Goal: Check status: Check status

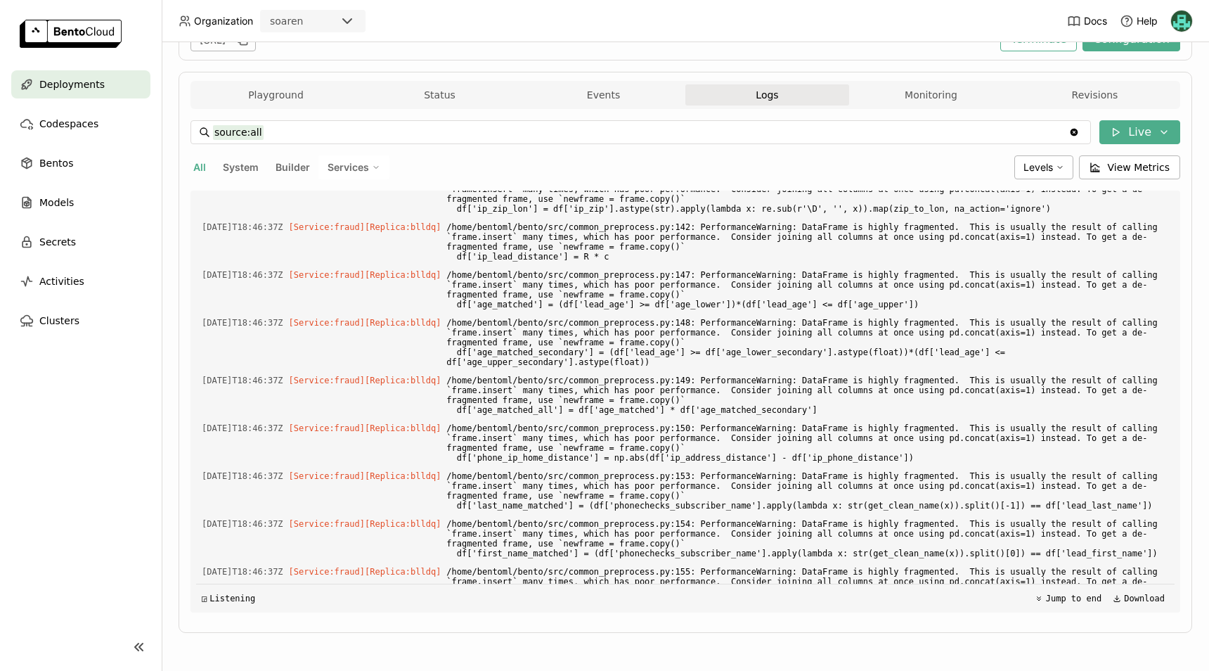
scroll to position [4513, 0]
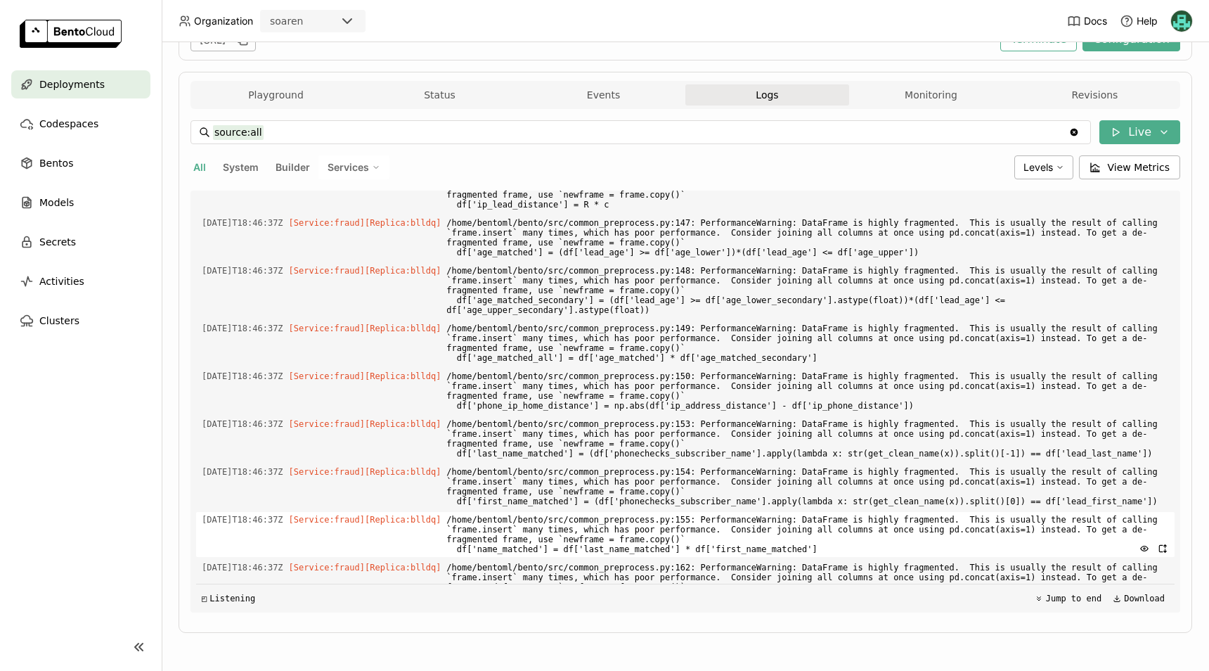
click at [252, 512] on span "[DATE]T18:46:37Z" at bounding box center [243, 519] width 82 height 15
drag, startPoint x: 202, startPoint y: 423, endPoint x: 276, endPoint y: 423, distance: 73.8
click at [276, 512] on span "[DATE]T18:46:37Z" at bounding box center [243, 519] width 82 height 15
copy span "[DATE]T18:46"
click at [1173, 278] on div "Playground Status Events Logs Monitoring Revisions Endpoint /predict open Form …" at bounding box center [686, 352] width 1014 height 561
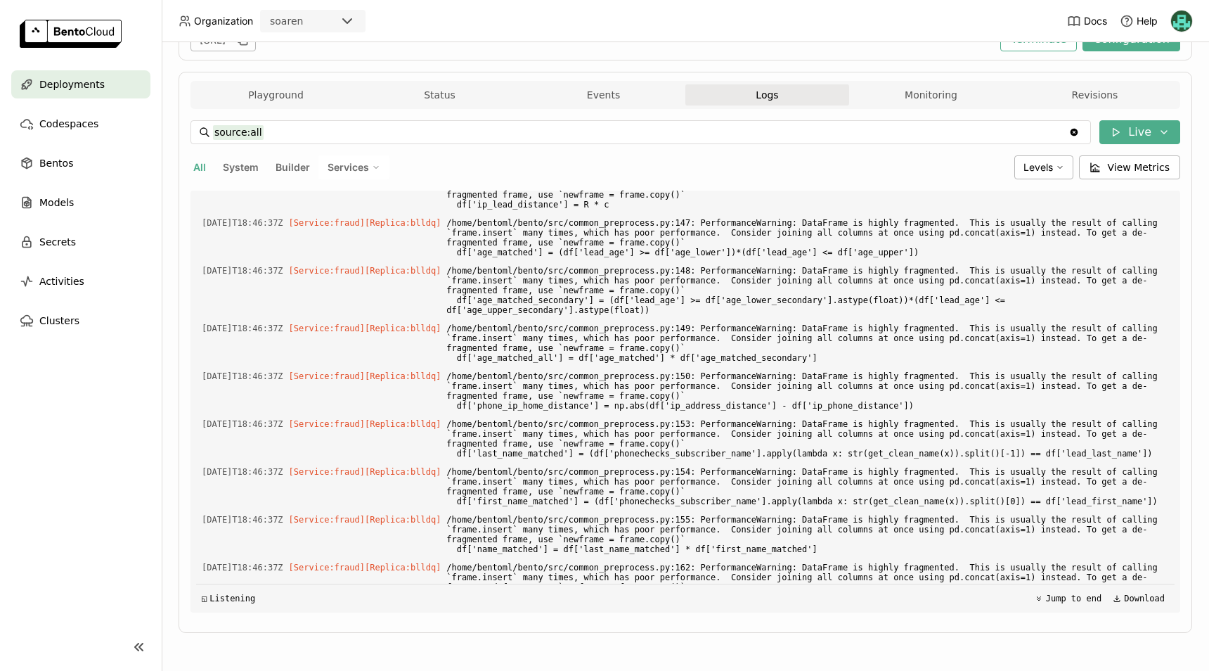
scroll to position [5938, 0]
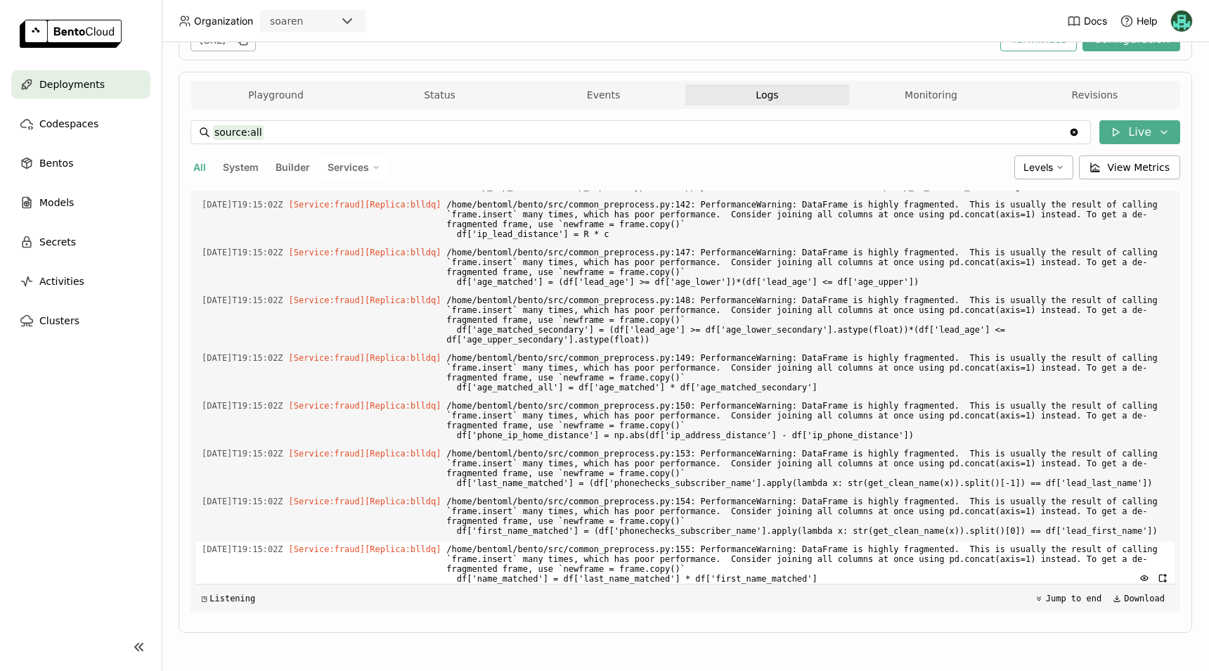
drag, startPoint x: 202, startPoint y: 420, endPoint x: 292, endPoint y: 417, distance: 89.3
click at [283, 541] on span "[DATE]T19:15:02Z" at bounding box center [243, 548] width 82 height 15
copy span "[DATE]T19:15:02"
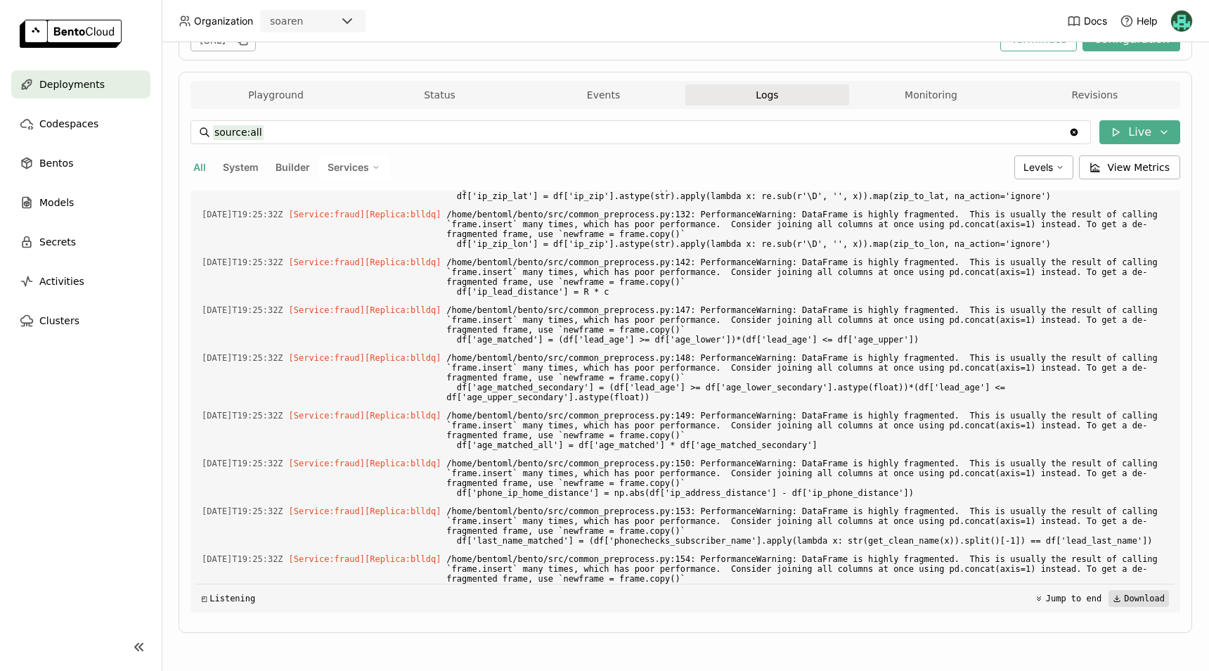
scroll to position [7364, 0]
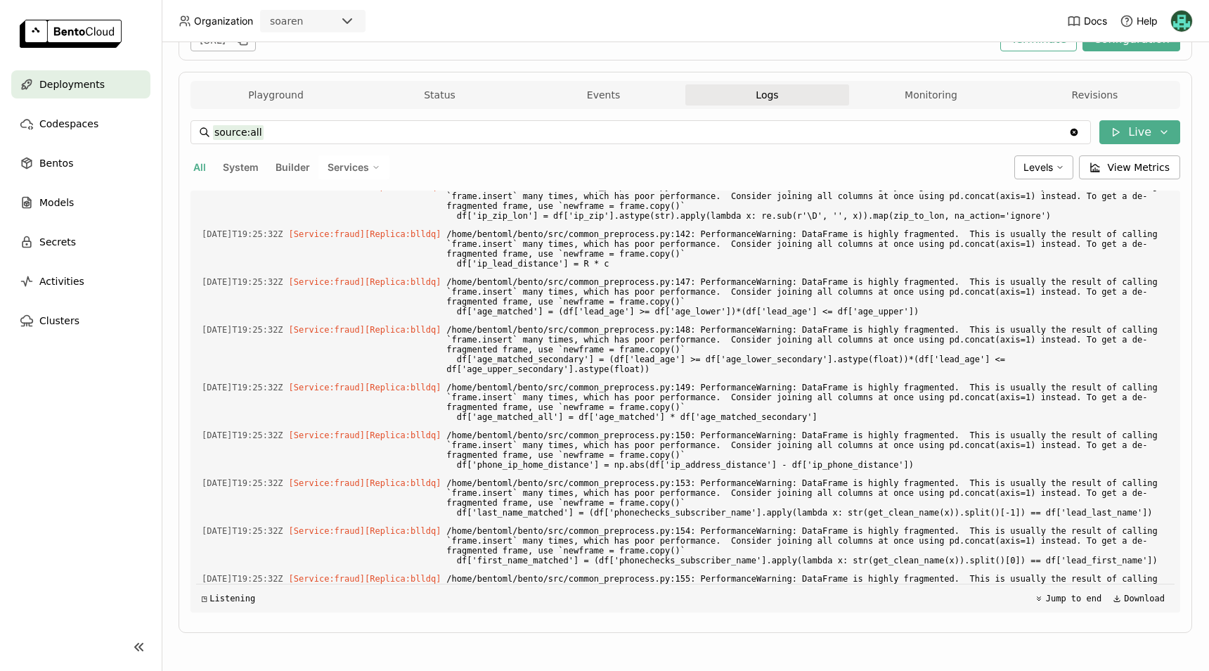
drag, startPoint x: 202, startPoint y: 564, endPoint x: 289, endPoint y: 566, distance: 86.5
copy span "[DATE]T19:25:32"
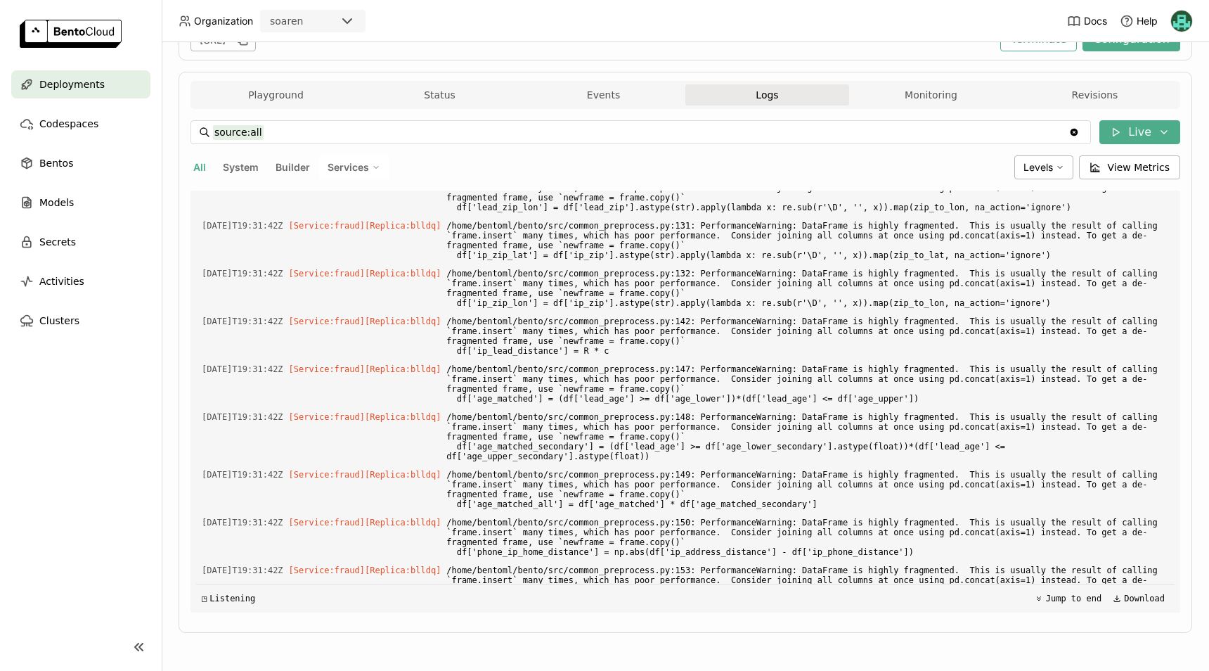
scroll to position [10215, 0]
